Goal: Transaction & Acquisition: Purchase product/service

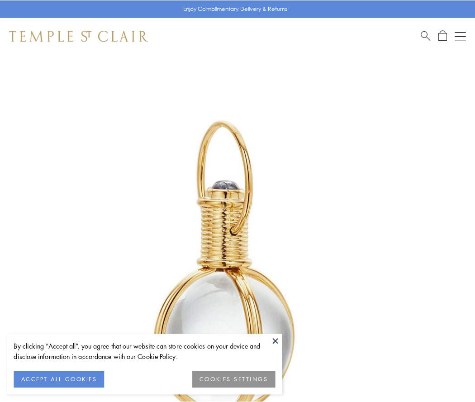
scroll to position [236, 0]
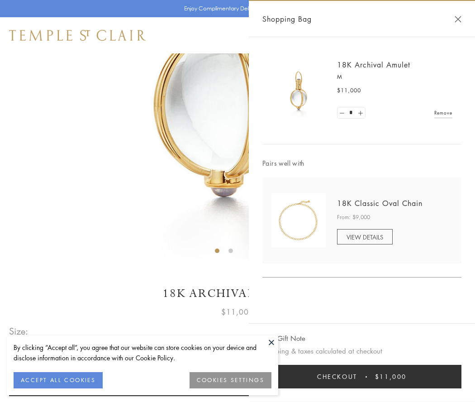
click at [362, 376] on button "Checkout $11,000" at bounding box center [361, 377] width 199 height 24
